Goal: Task Accomplishment & Management: Use online tool/utility

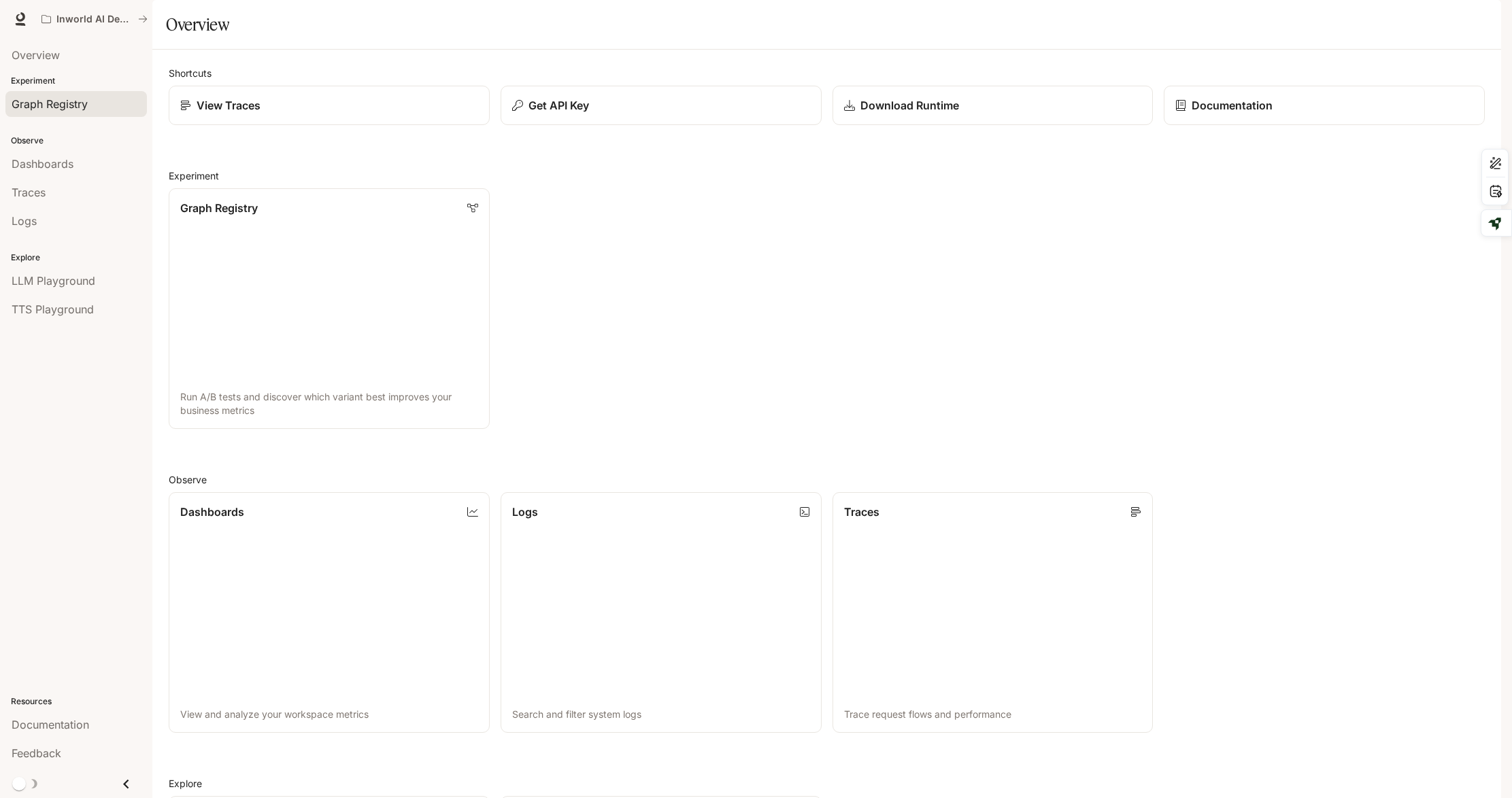
click at [55, 94] on link "Graph Registry" at bounding box center [76, 104] width 142 height 26
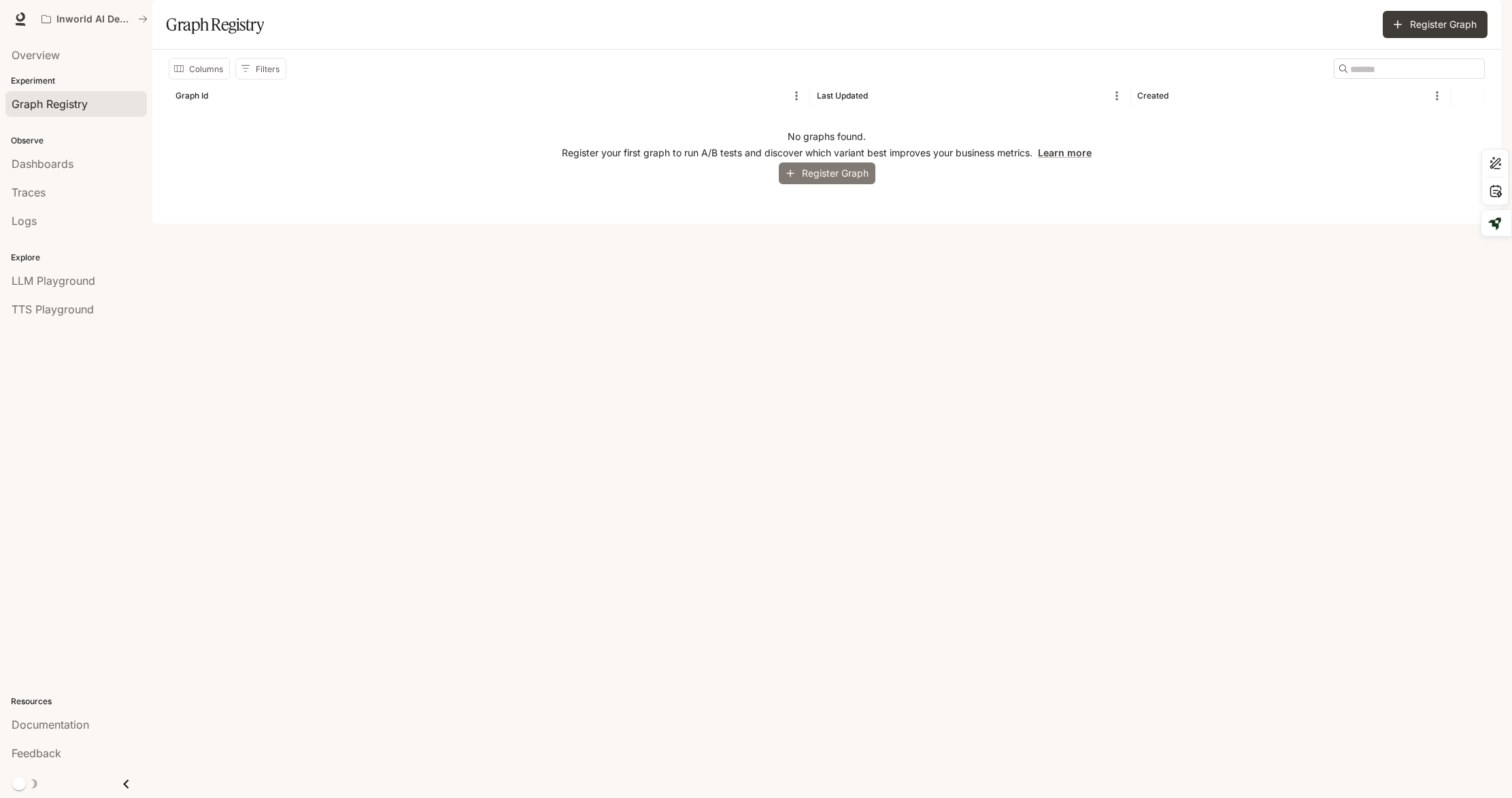
click at [795, 179] on icon "button" at bounding box center [790, 173] width 12 height 12
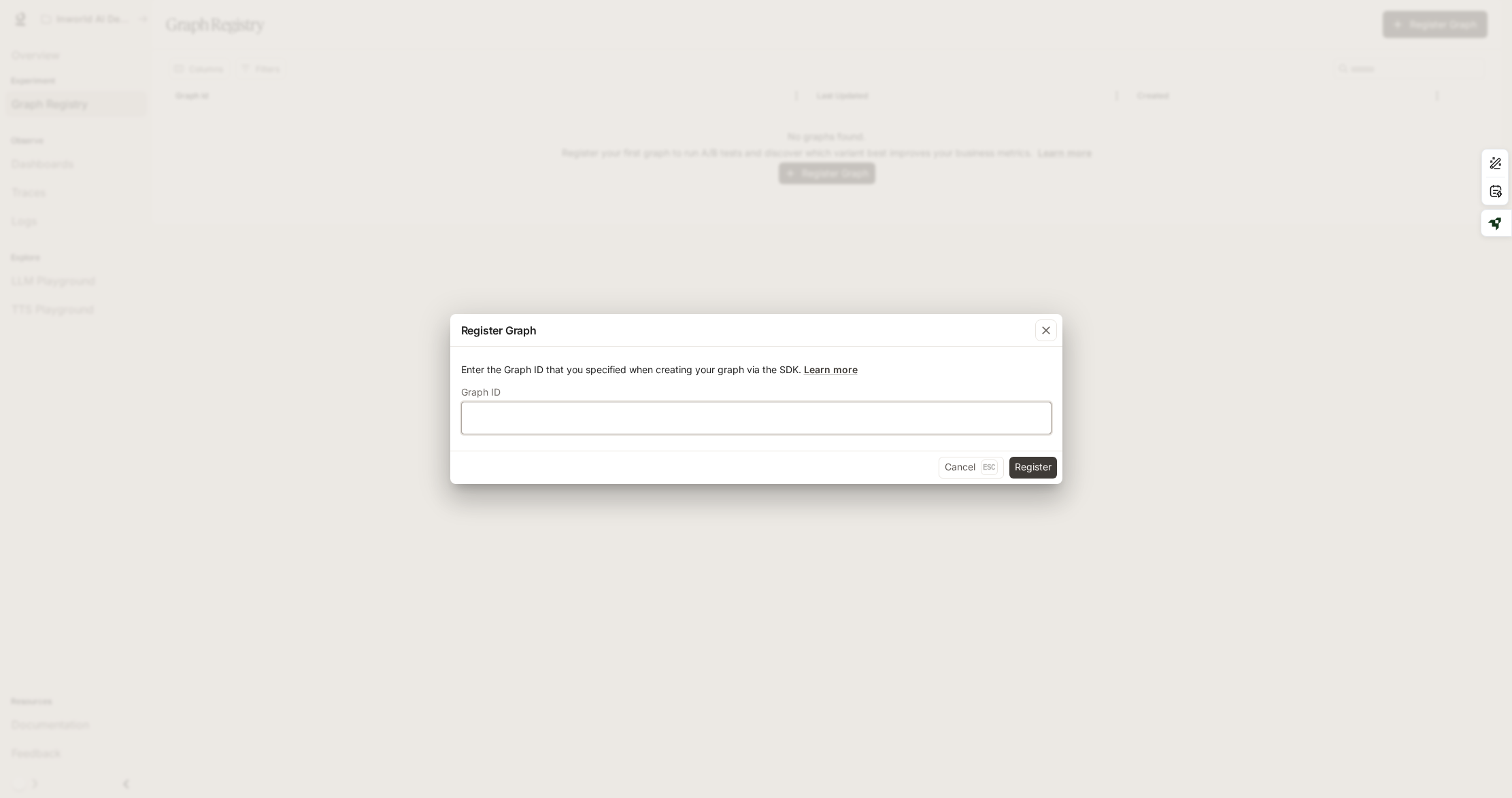
click at [659, 416] on input "text" at bounding box center [756, 417] width 589 height 14
type input "***"
click at [1038, 462] on button "Register" at bounding box center [1033, 468] width 48 height 22
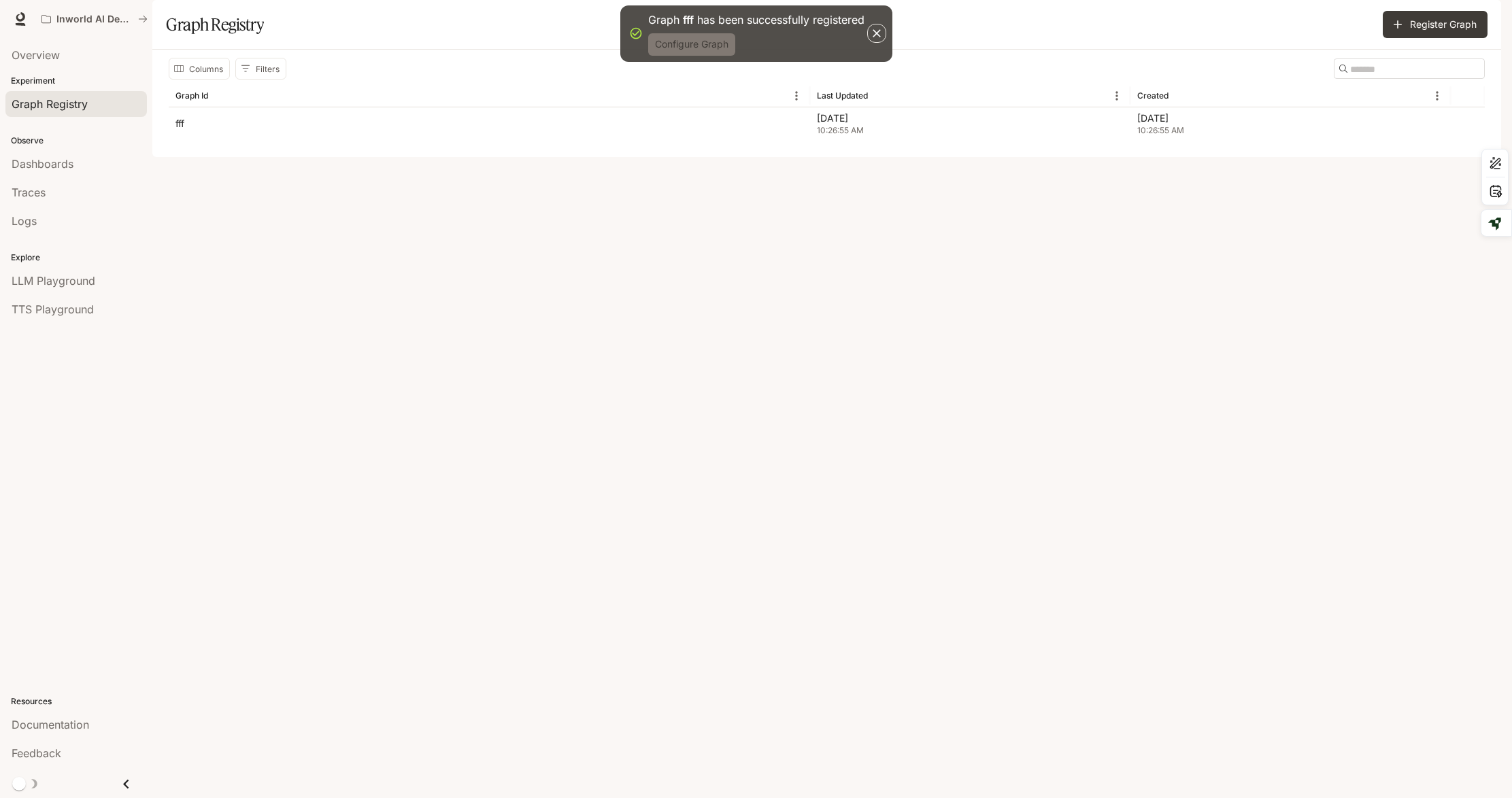
click at [708, 56] on button "Configure Graph" at bounding box center [692, 44] width 87 height 22
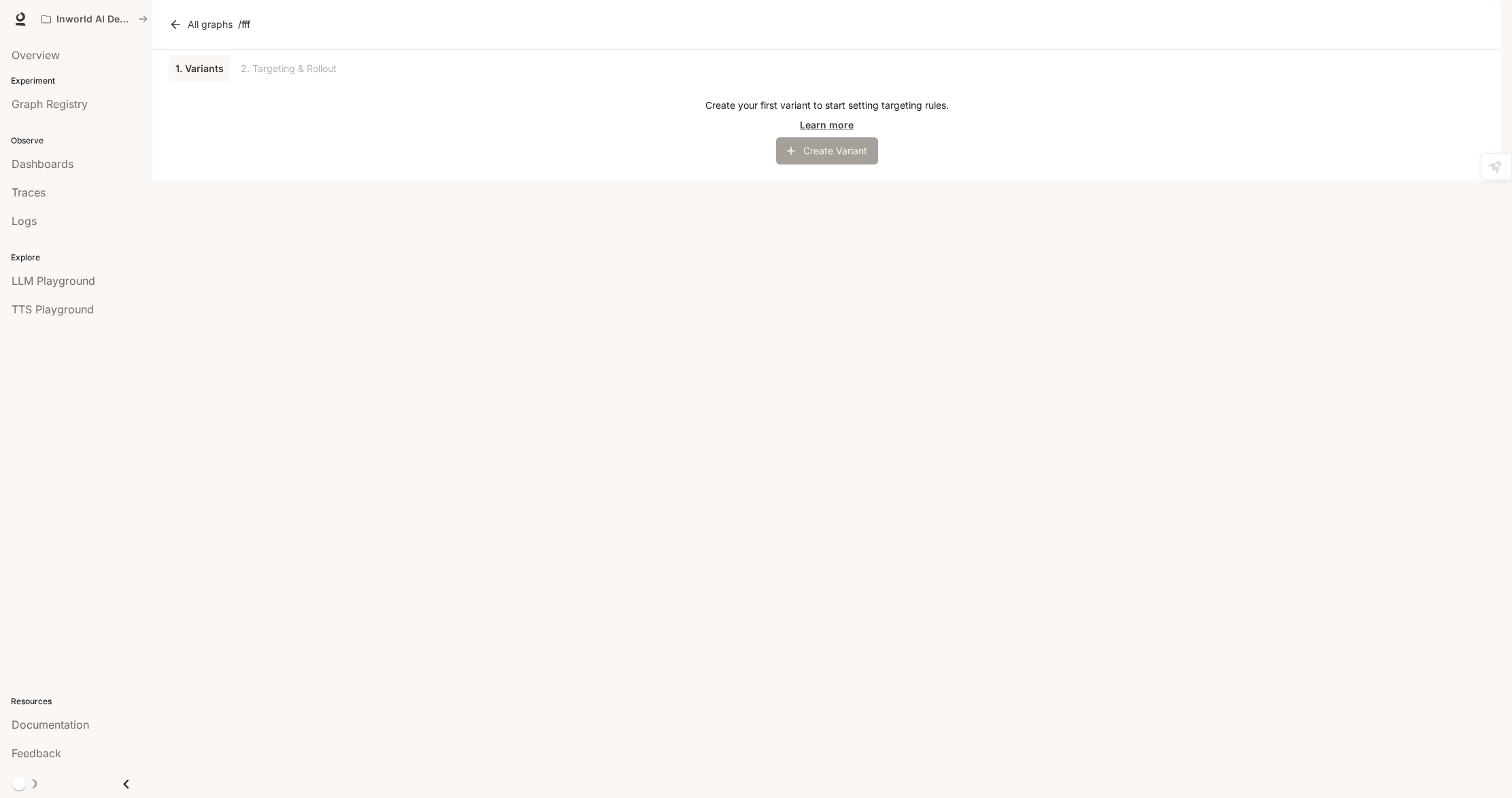
click at [837, 165] on button "Create Variant" at bounding box center [827, 151] width 102 height 28
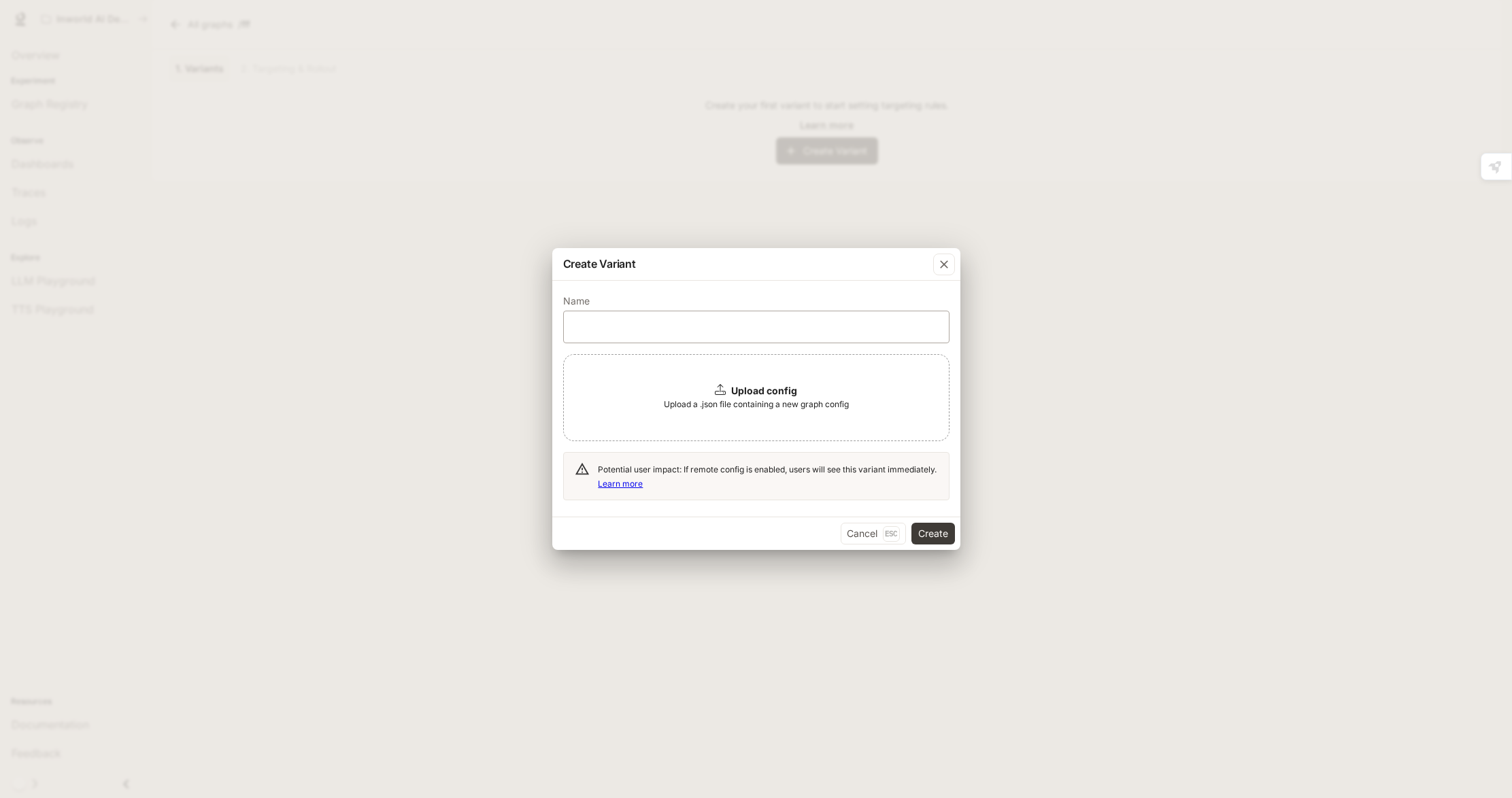
click at [714, 338] on div "​" at bounding box center [756, 326] width 386 height 32
click at [874, 532] on button "Cancel Esc" at bounding box center [873, 534] width 65 height 22
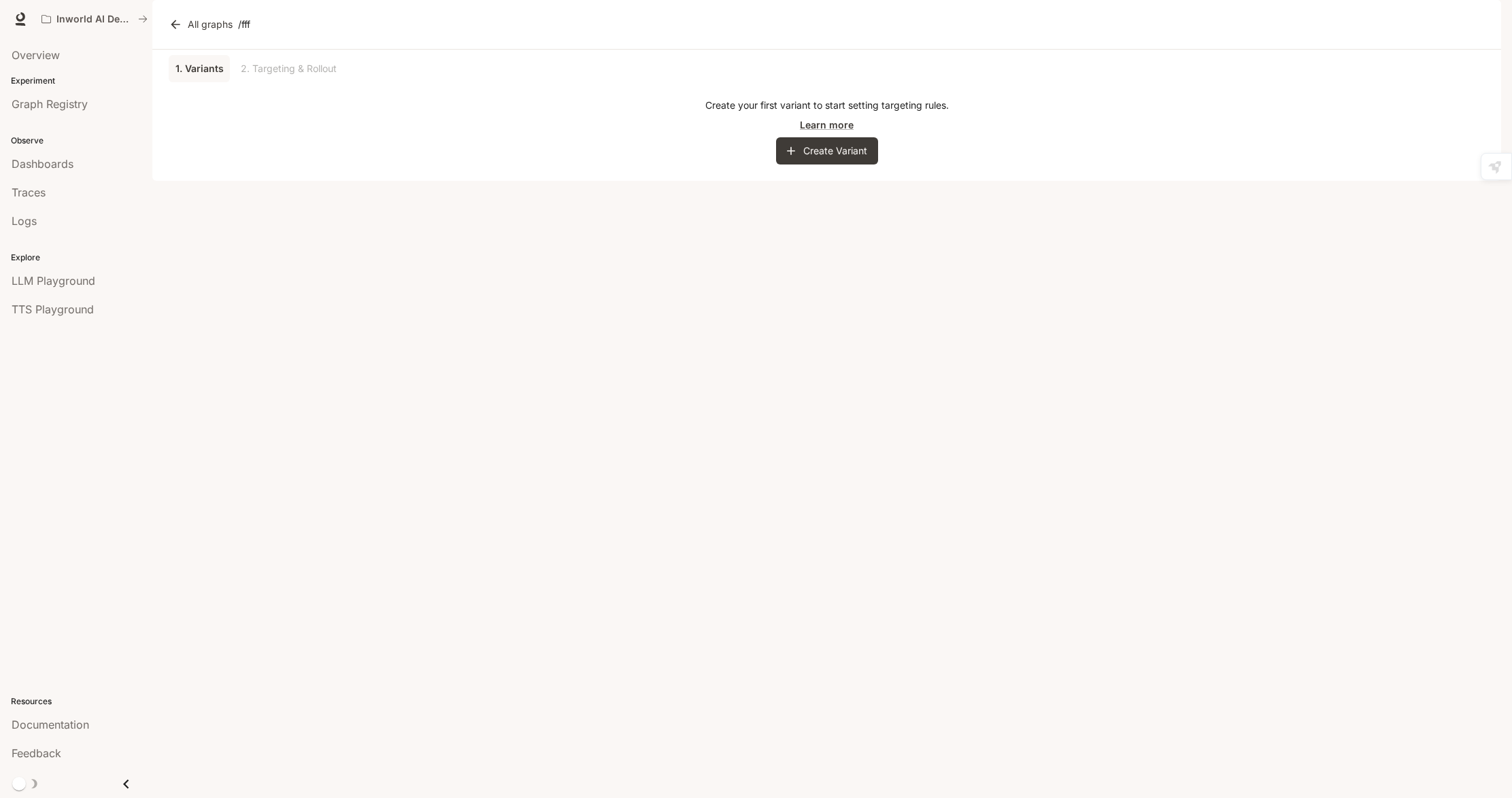
click at [315, 82] on div "1. Variants 2. Targeting & Rollout" at bounding box center [826, 69] width 1316 height 28
click at [80, 286] on span "LLM Playground" at bounding box center [53, 281] width 84 height 17
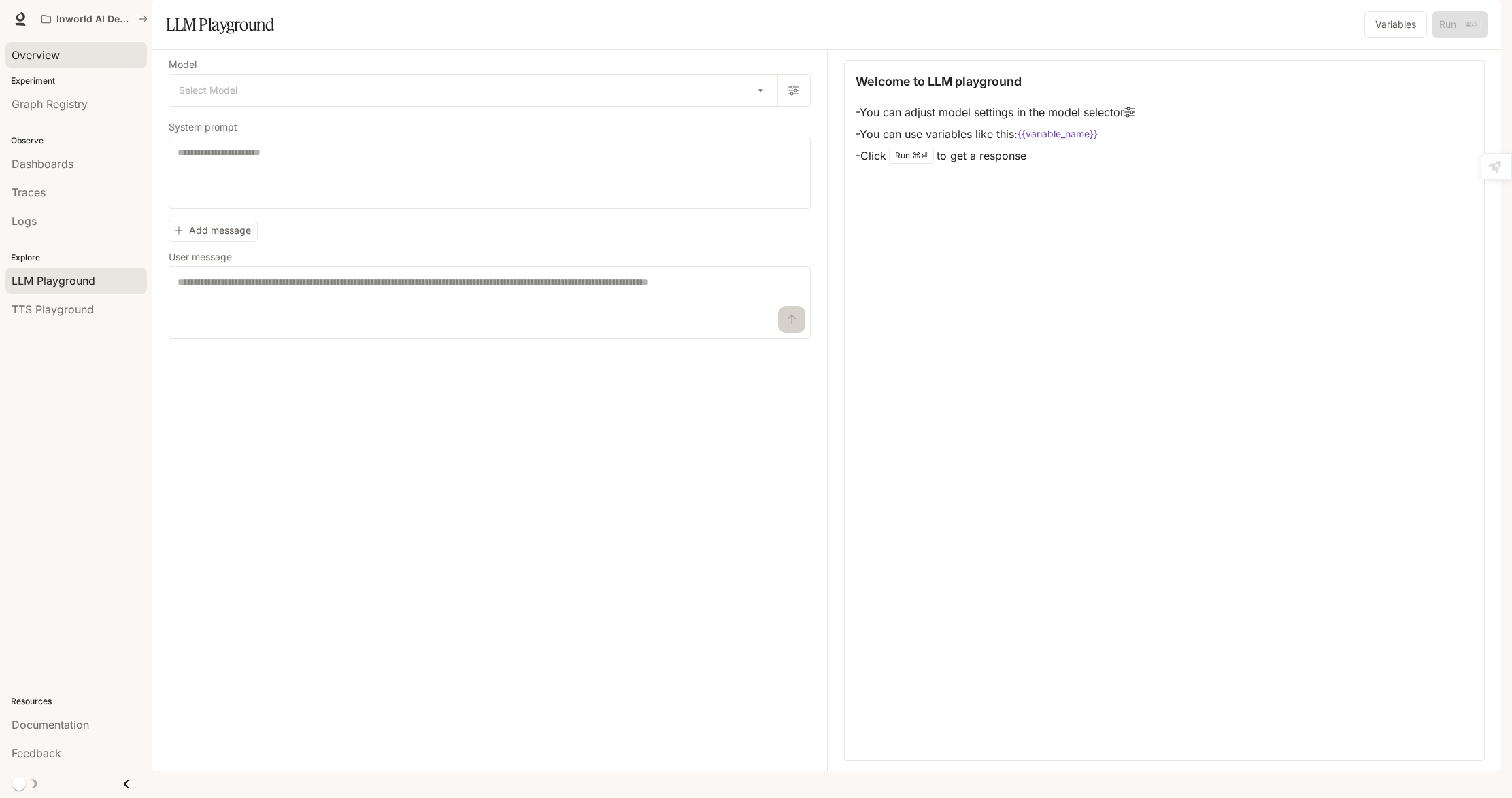
click at [52, 59] on span "Overview" at bounding box center [36, 55] width 49 height 17
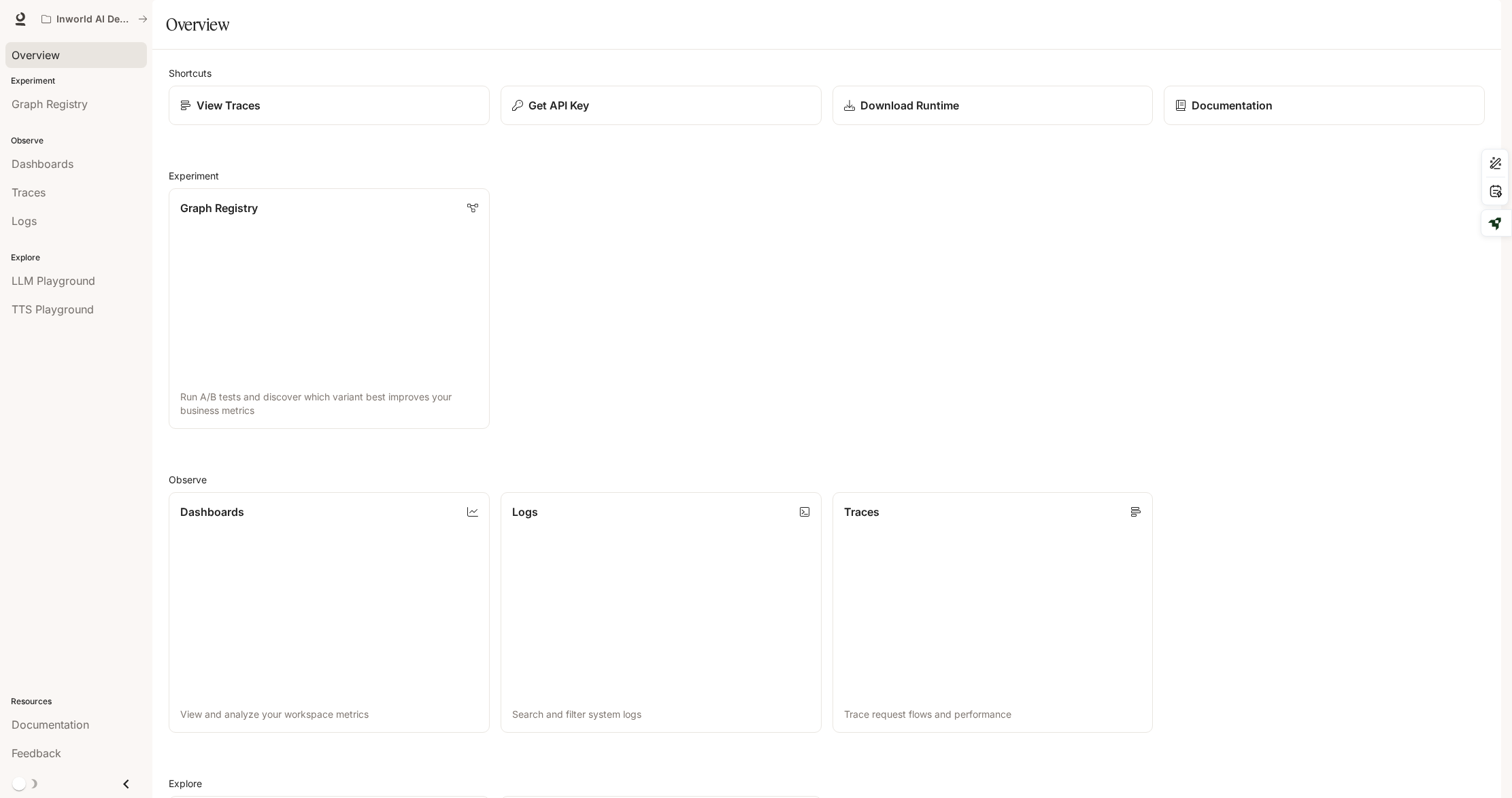
scroll to position [4, 0]
click at [394, 333] on link "Graph Registry Run A/B tests and discover which variant best improves your busi…" at bounding box center [329, 308] width 324 height 243
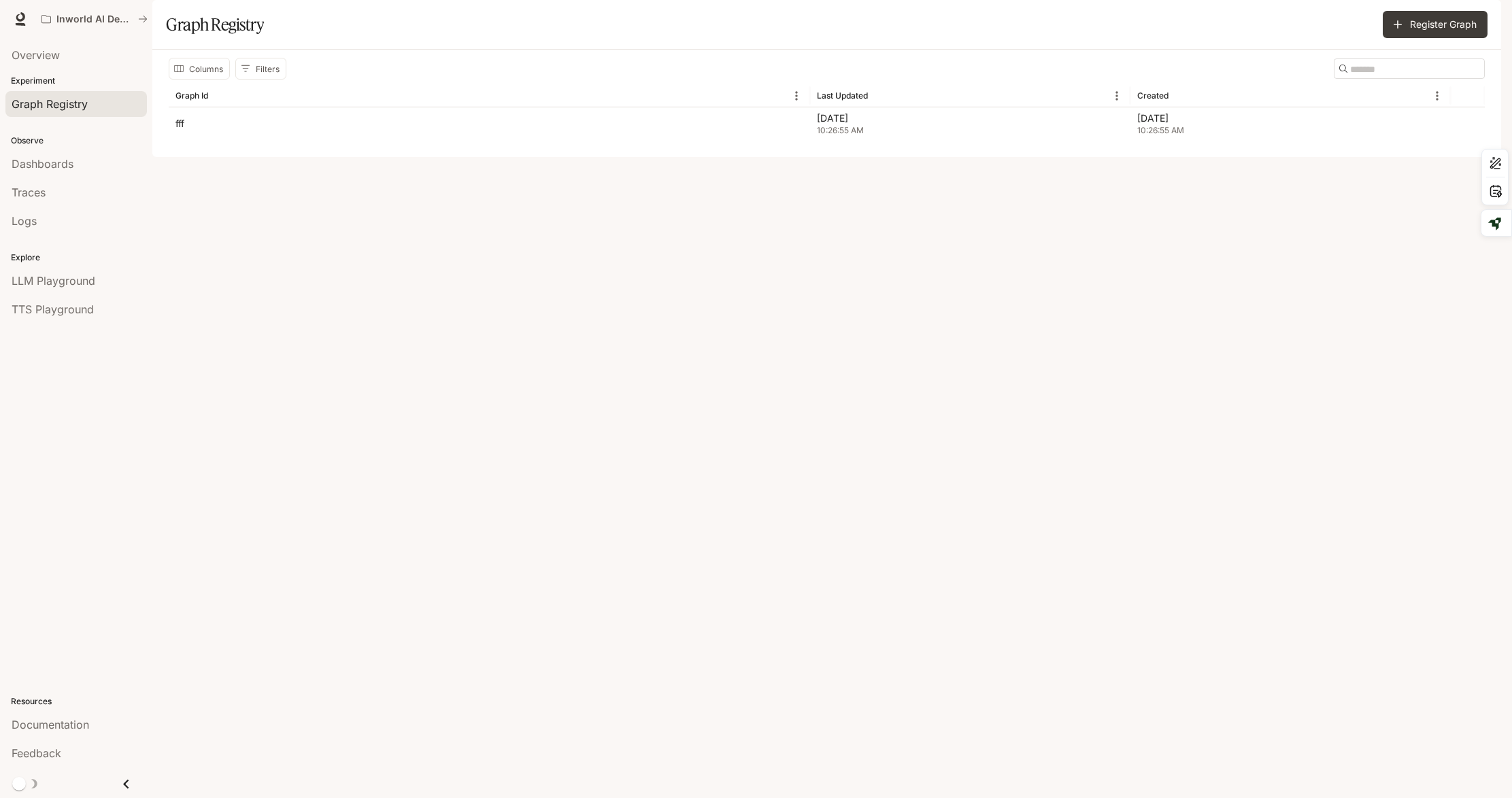
click at [394, 157] on div "Columns Filters ​ Graph Id Last Updated Created fff [DATE] 10:26:55 AM [DATE] 1…" at bounding box center [827, 103] width 1348 height 108
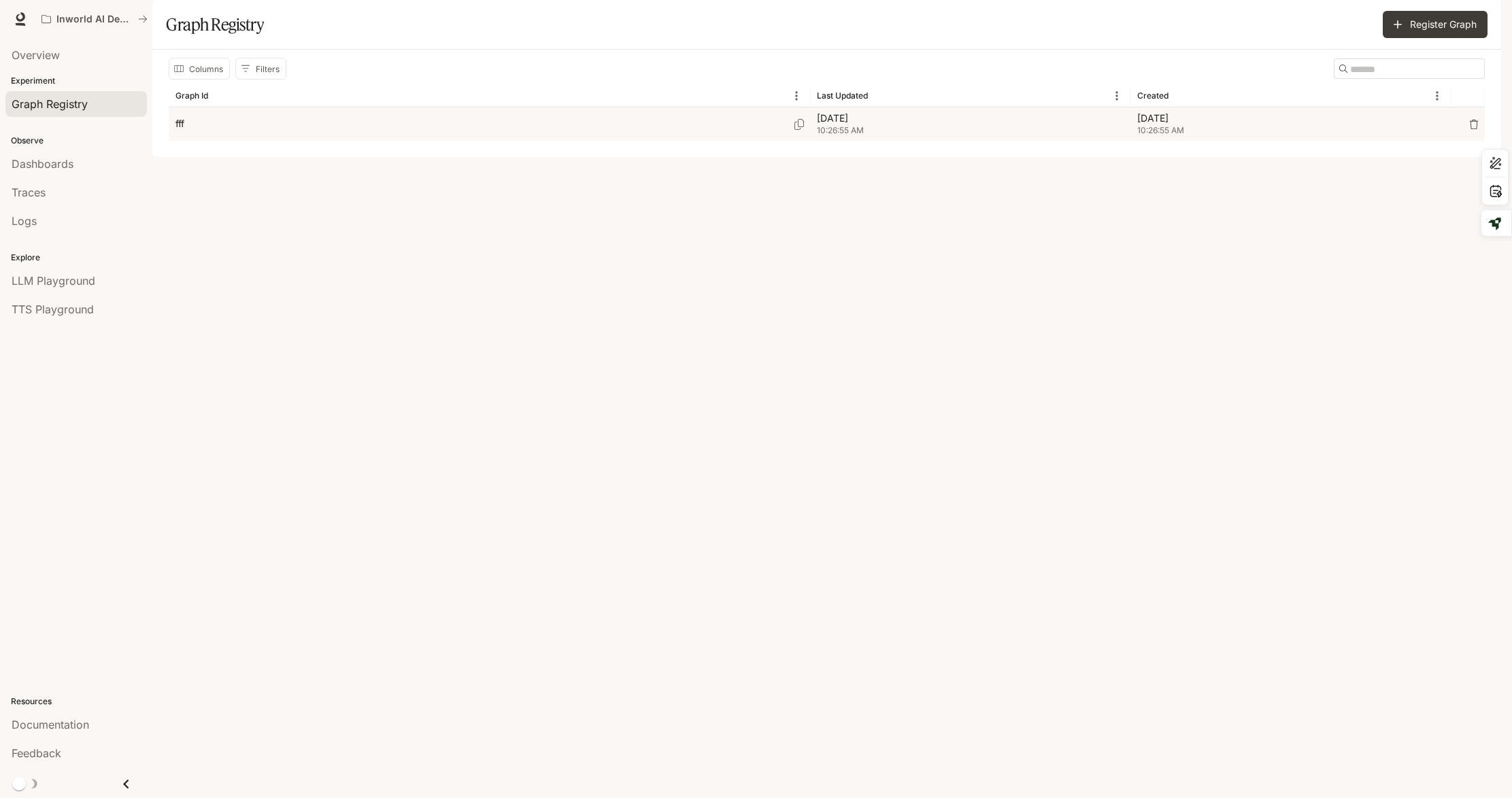
click at [599, 141] on div "fff" at bounding box center [489, 124] width 628 height 33
